Goal: Find specific page/section: Find specific page/section

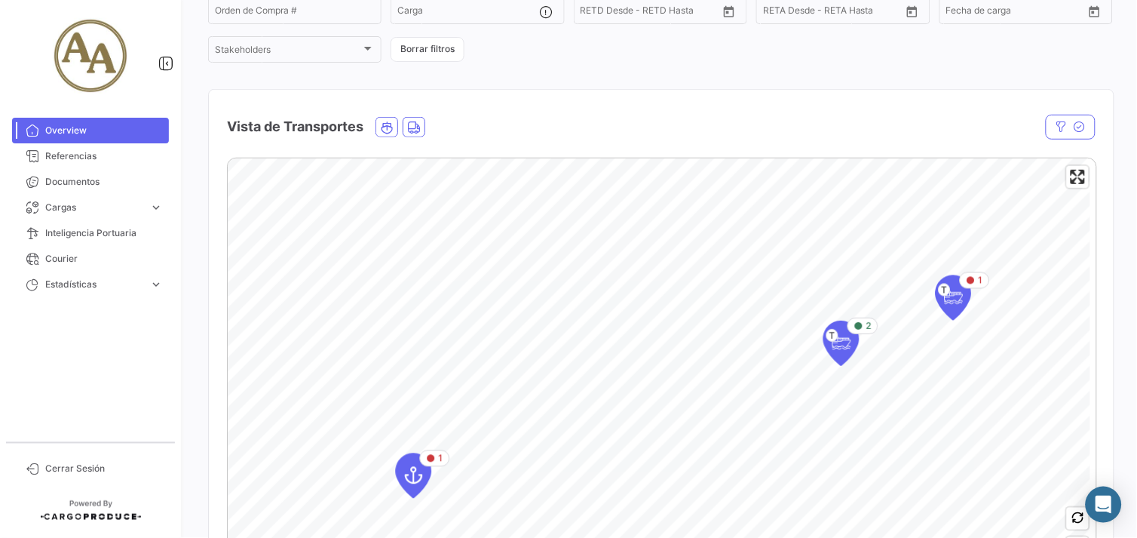
scroll to position [167, 0]
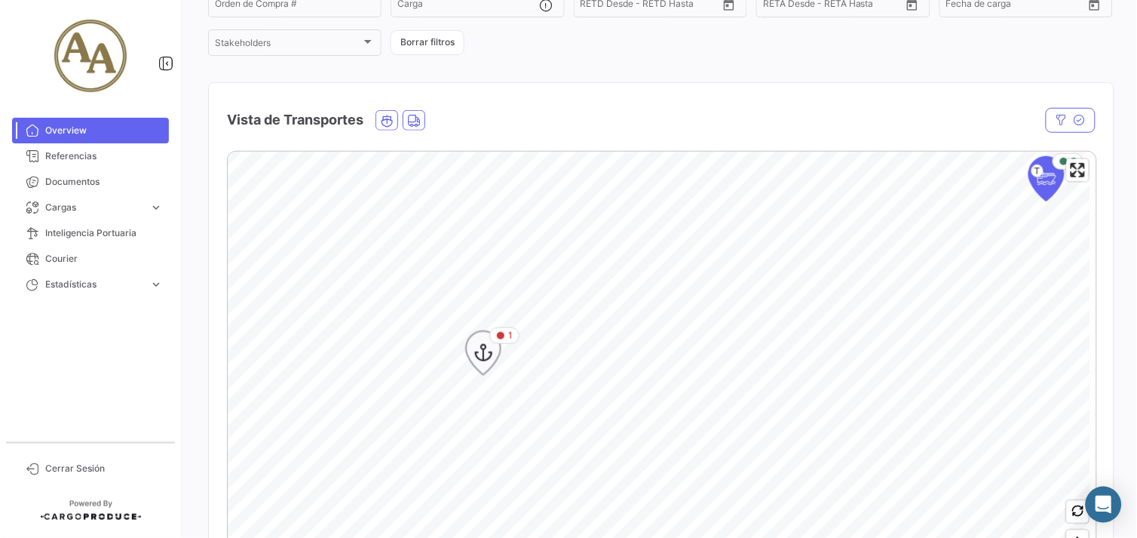
click at [493, 351] on icon "Map marker" at bounding box center [483, 353] width 21 height 32
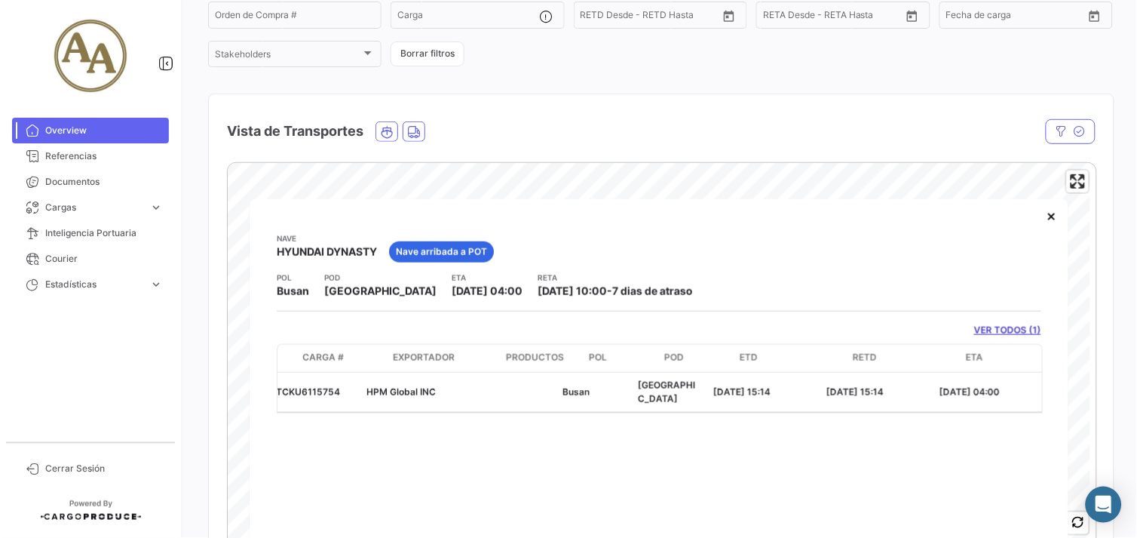
scroll to position [0, 0]
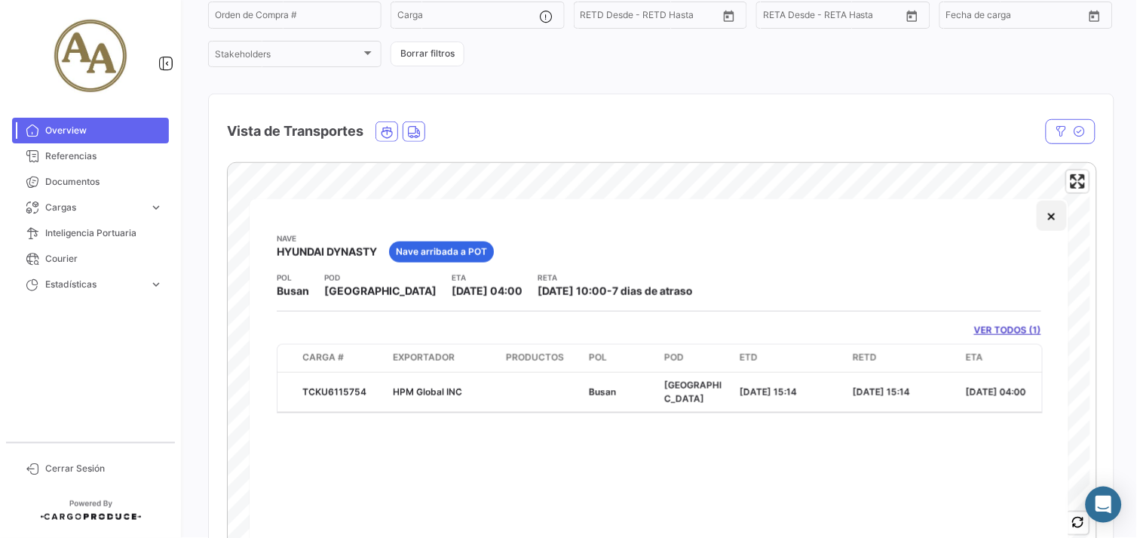
click at [1062, 209] on button "×" at bounding box center [1052, 216] width 30 height 30
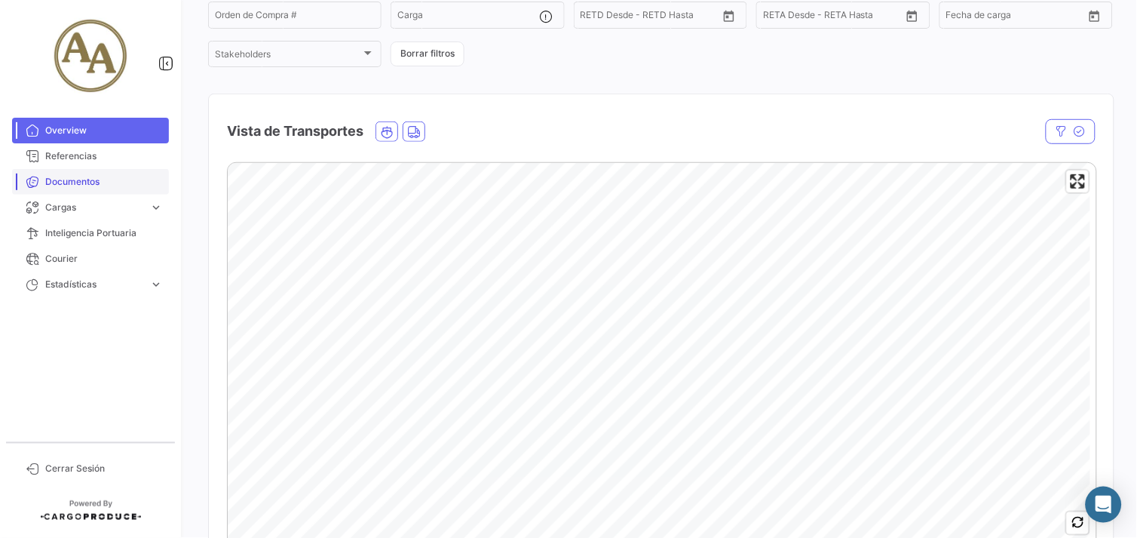
click at [51, 187] on span "Documentos" at bounding box center [104, 182] width 118 height 14
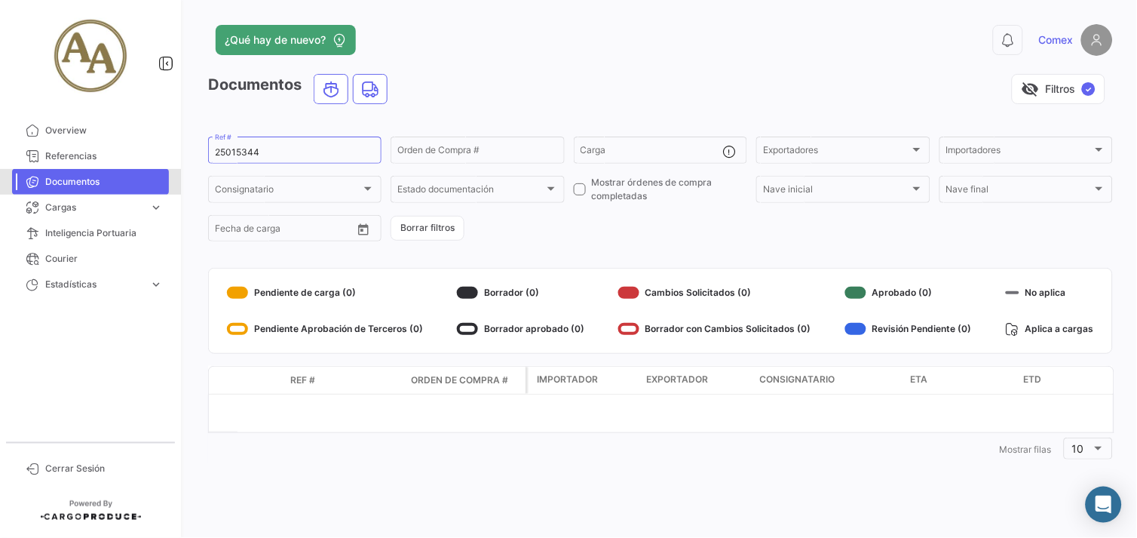
click at [131, 182] on span "Documentos" at bounding box center [104, 182] width 118 height 14
click at [131, 207] on span "Cargas" at bounding box center [94, 208] width 98 height 14
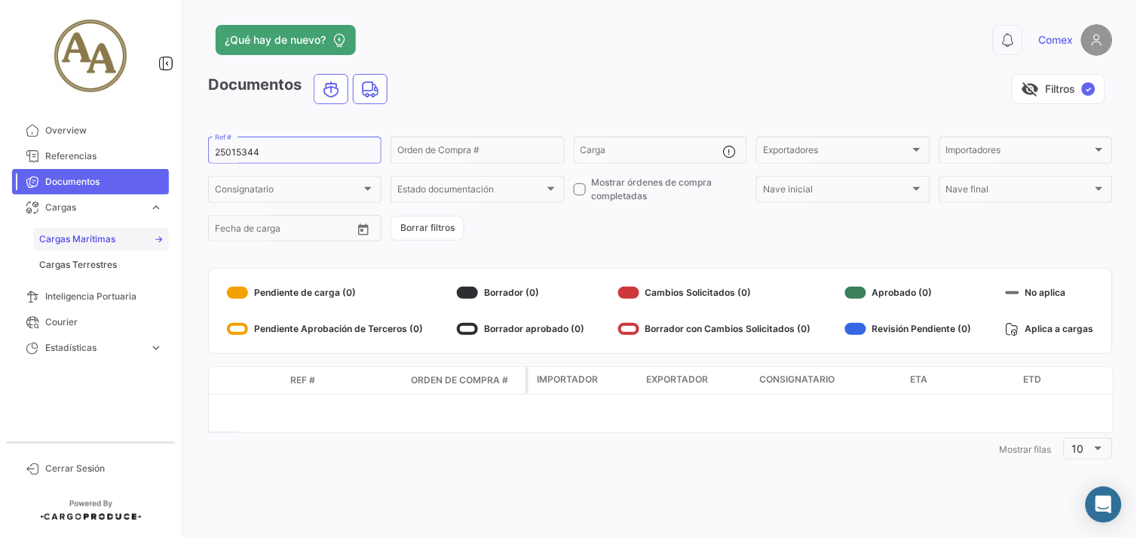
click at [99, 231] on link "Cargas Marítimas" at bounding box center [101, 239] width 136 height 23
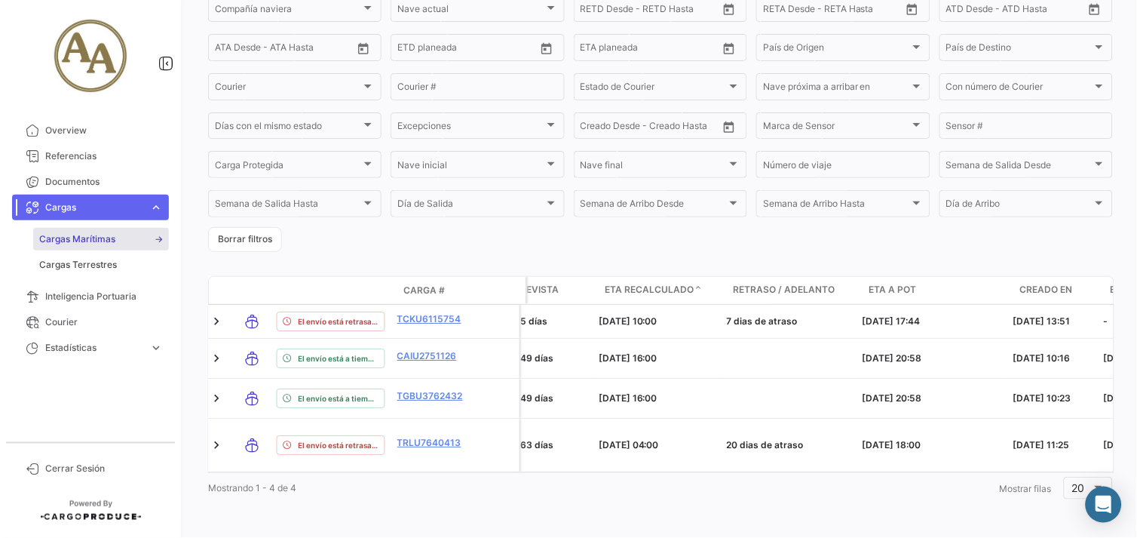
scroll to position [0, 1293]
